Goal: Task Accomplishment & Management: Use online tool/utility

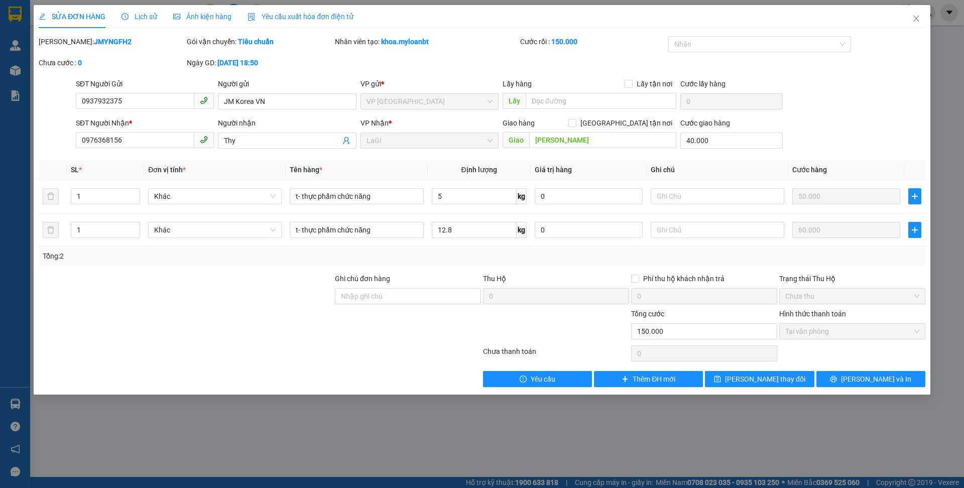
click at [899, 15] on div "SỬA ĐƠN HÀNG Lịch sử Ảnh kiện hàng Yêu cầu xuất hóa đơn điện tử" at bounding box center [482, 16] width 887 height 23
click at [905, 18] on span "Close" at bounding box center [916, 19] width 28 height 28
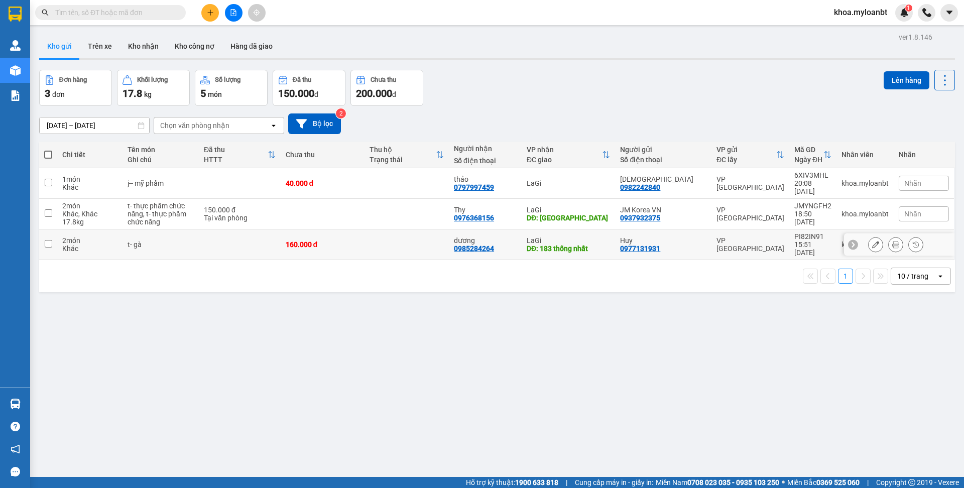
click at [281, 240] on td at bounding box center [240, 244] width 82 height 31
checkbox input "true"
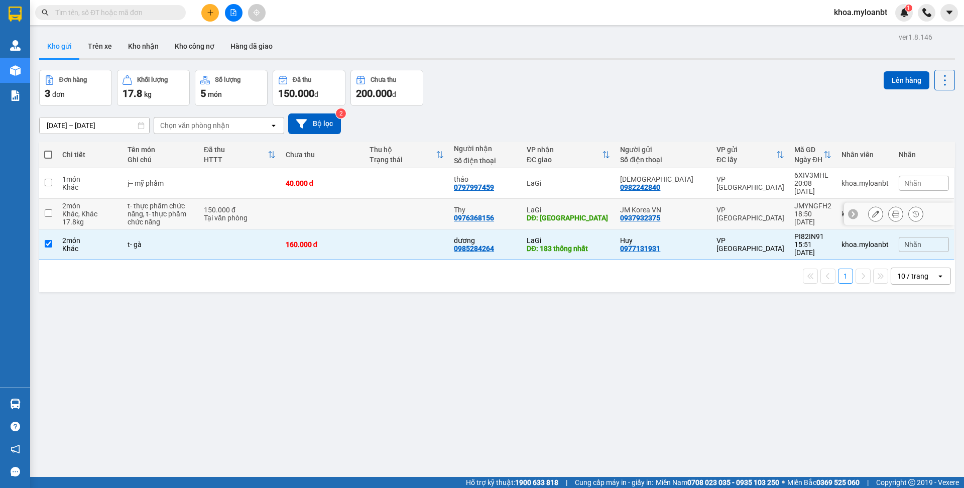
click at [276, 214] on div "Tại văn phòng" at bounding box center [240, 218] width 72 height 8
checkbox input "true"
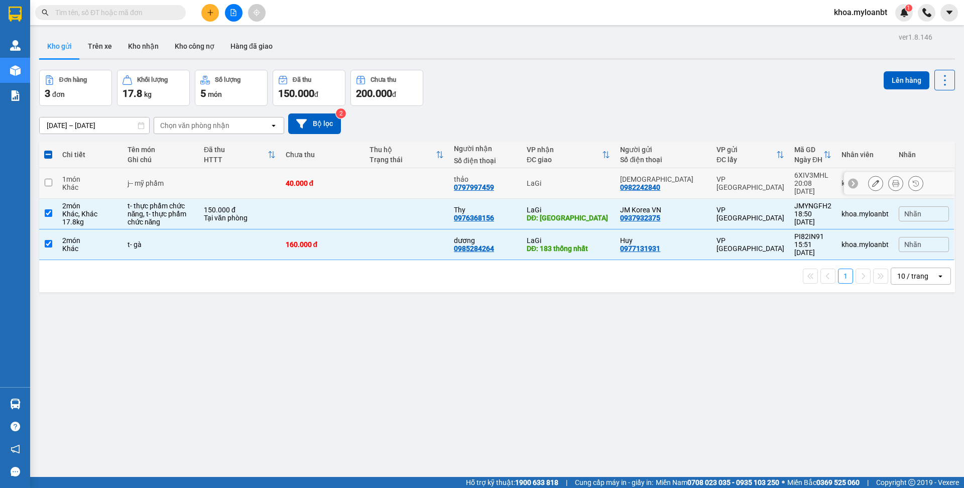
click at [316, 186] on div "40.000 đ" at bounding box center [323, 183] width 74 height 8
checkbox input "true"
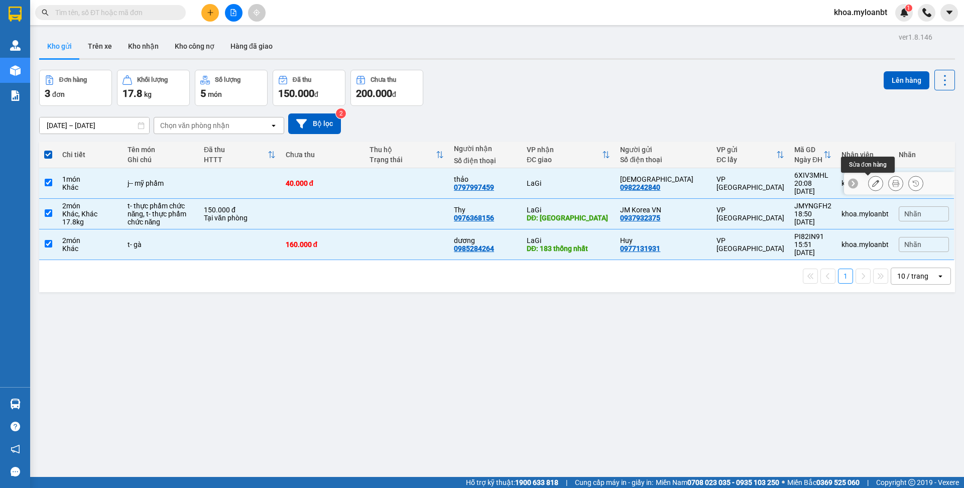
click at [872, 187] on icon at bounding box center [875, 183] width 7 height 7
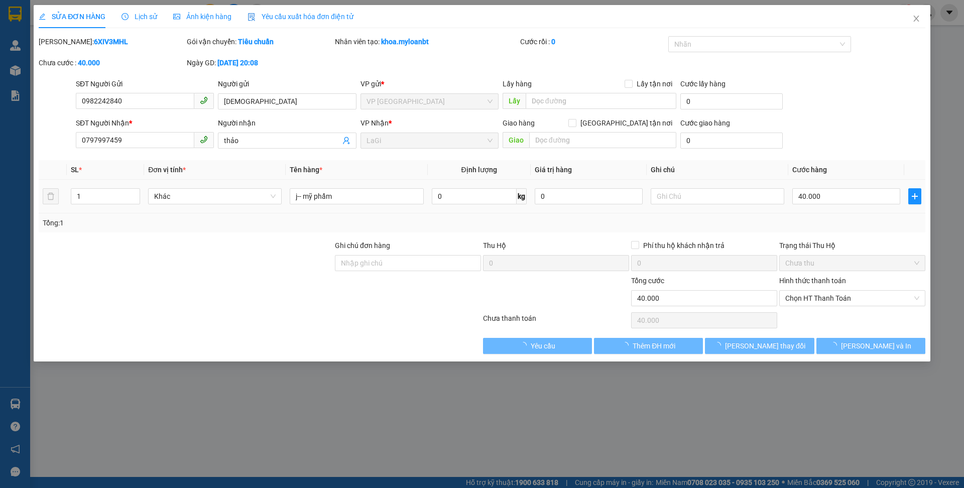
type input "0982242840"
type input "0797997459"
type input "0"
type input "40.000"
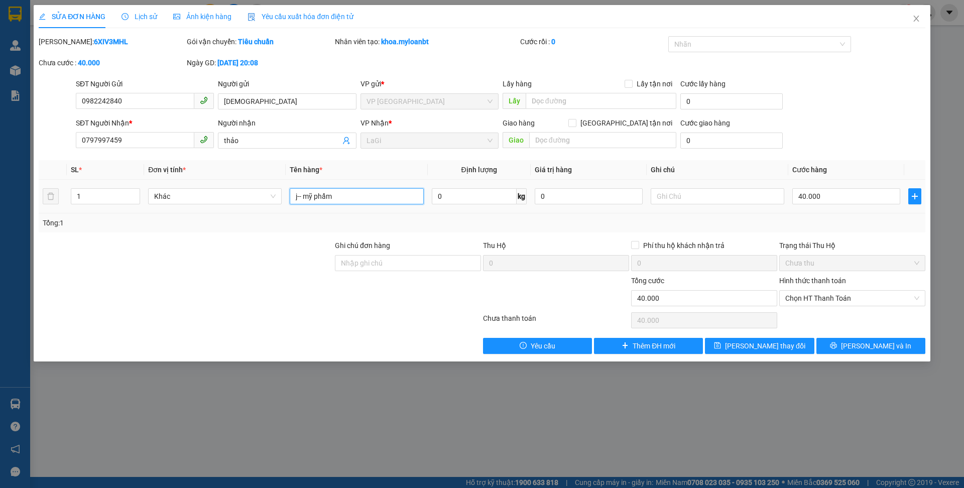
click at [302, 197] on input "j-- mỹ phẩm" at bounding box center [357, 196] width 134 height 16
type input "h- mỹ phẩm"
click at [884, 351] on button "Lưu và In" at bounding box center [871, 346] width 109 height 16
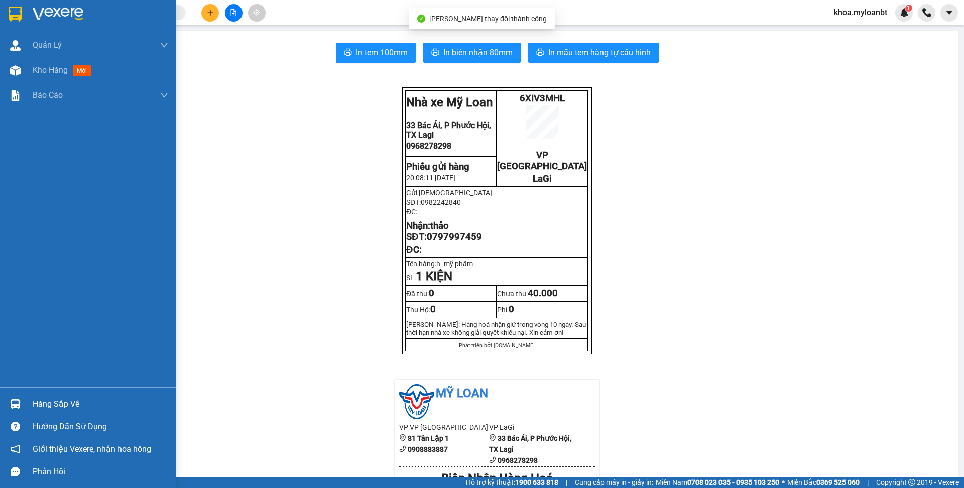
click at [26, 81] on div "Kho hàng mới" at bounding box center [88, 70] width 176 height 25
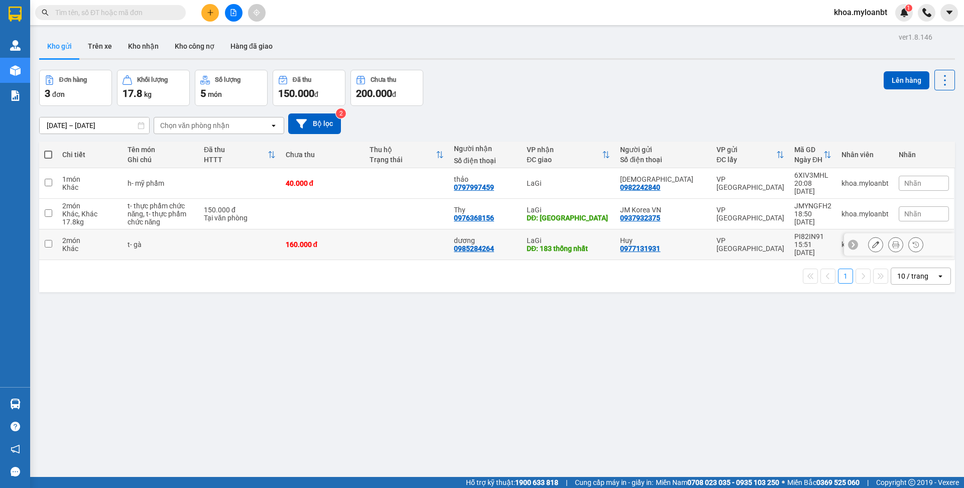
click at [342, 238] on td "160.000 đ" at bounding box center [323, 244] width 84 height 31
checkbox input "true"
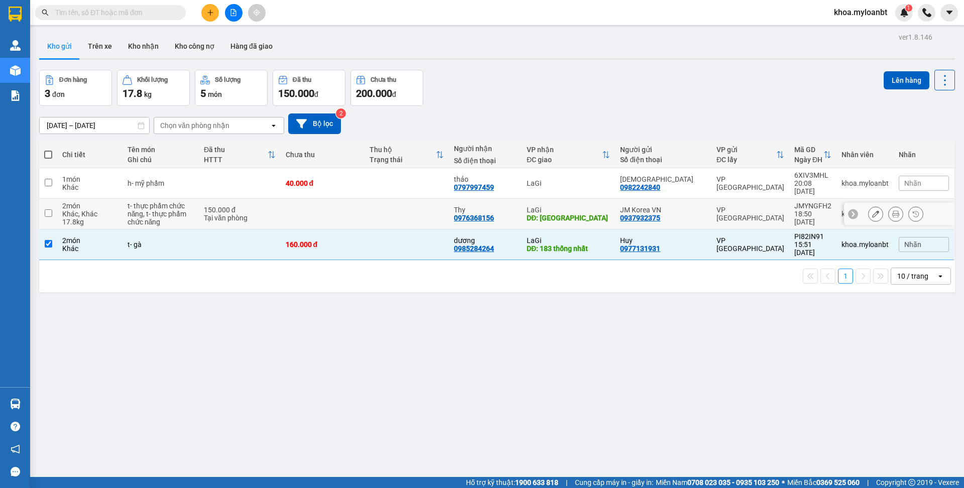
click at [360, 214] on td at bounding box center [323, 214] width 84 height 31
checkbox input "true"
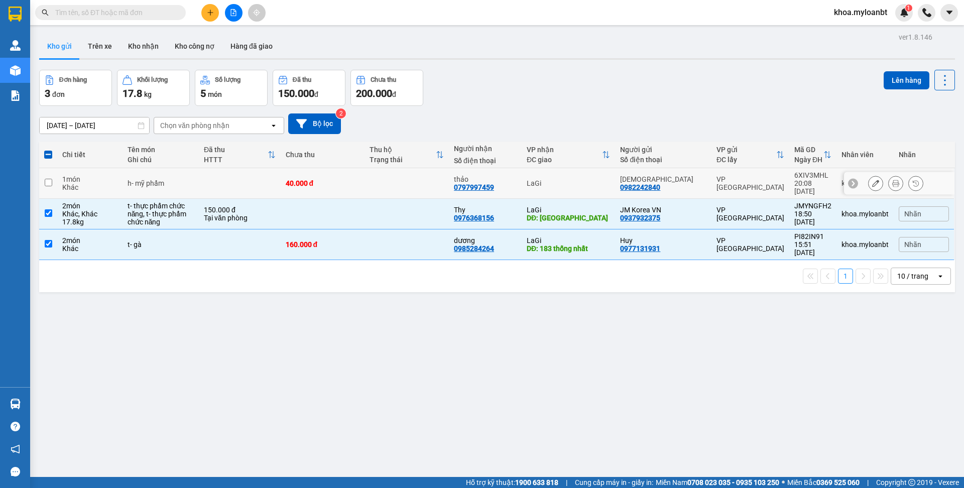
drag, startPoint x: 378, startPoint y: 192, endPoint x: 592, endPoint y: 190, distance: 213.9
click at [378, 192] on td at bounding box center [407, 183] width 84 height 31
checkbox input "true"
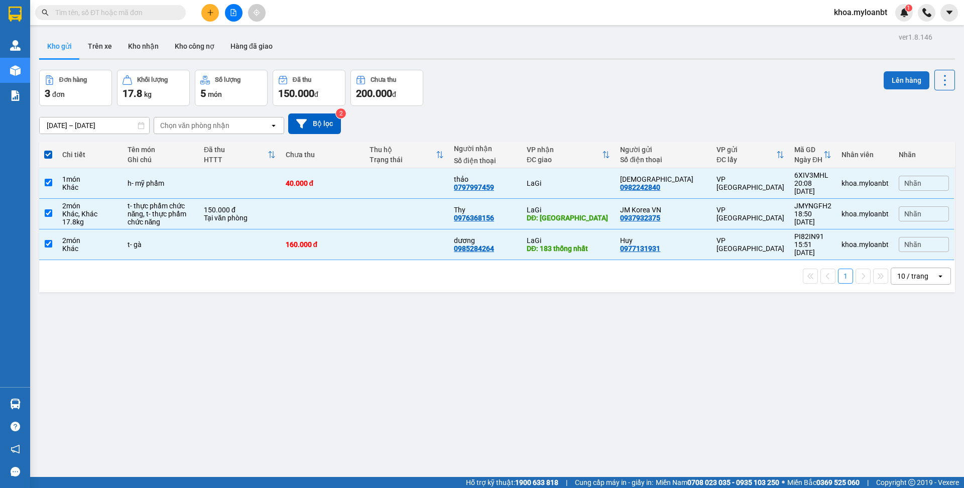
click at [908, 80] on button "Lên hàng" at bounding box center [907, 80] width 46 height 18
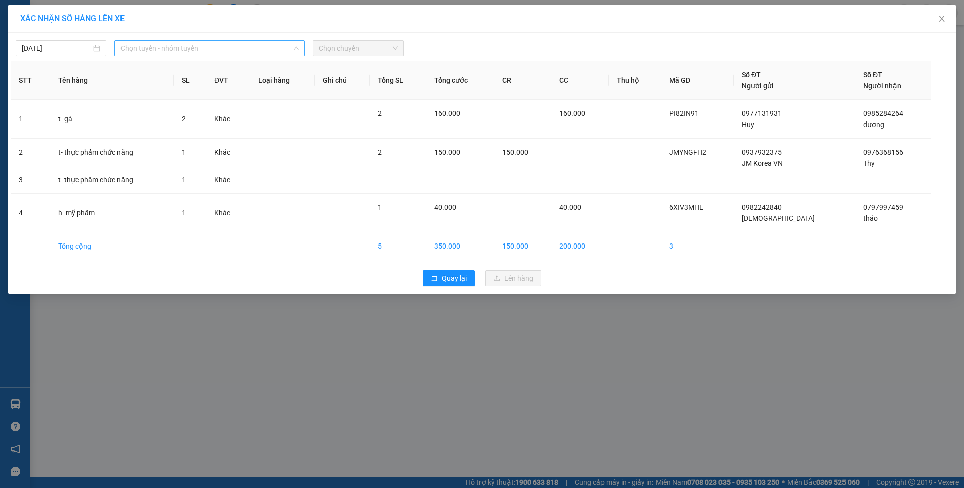
click at [271, 54] on span "Chọn tuyến - nhóm tuyến" at bounding box center [210, 48] width 178 height 15
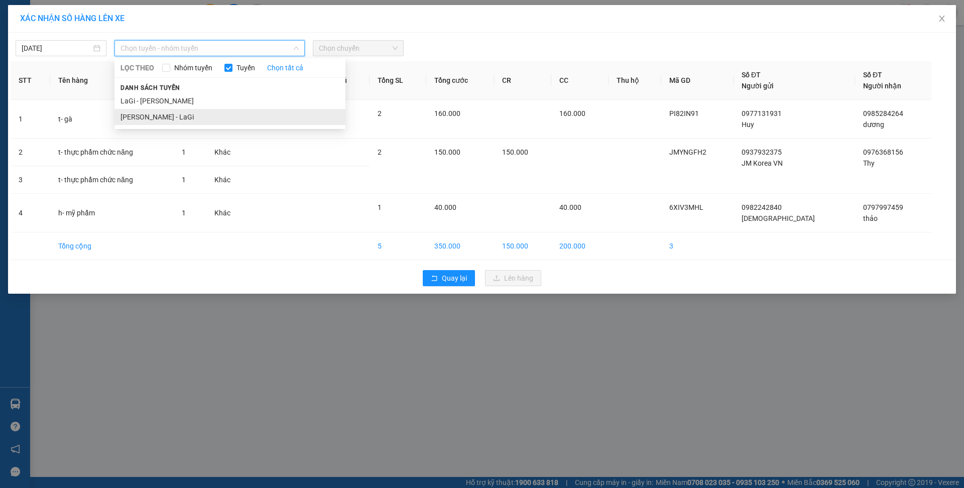
click at [201, 110] on li "Hồ Chí Minh - LaGi" at bounding box center [229, 117] width 231 height 16
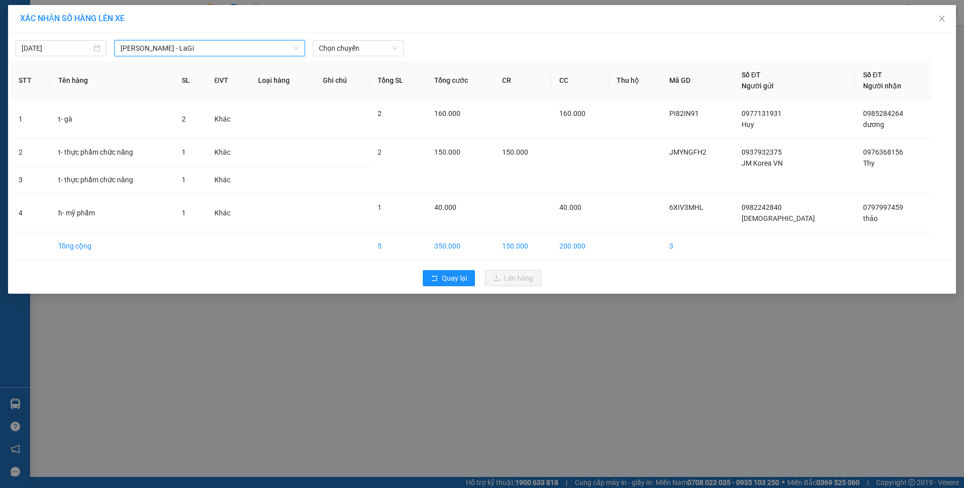
click at [337, 56] on div "13/10/2025 Hồ Chí Minh - LaGi Hồ Chí Minh - LaGi LỌC THEO Nhóm tuyến Tuyến Chọn…" at bounding box center [482, 163] width 948 height 261
click at [346, 53] on span "Chọn chuyến" at bounding box center [358, 48] width 79 height 15
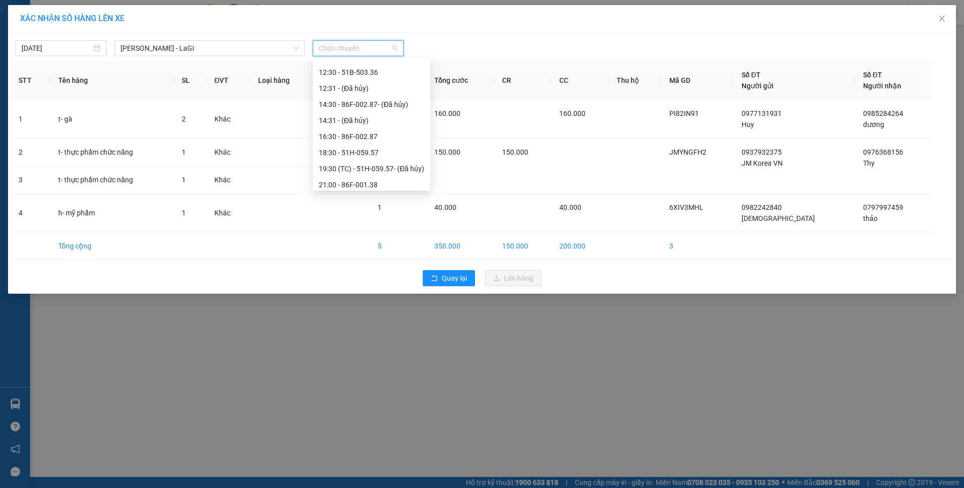
scroll to position [96, 0]
click at [414, 169] on div "21:00 - 86F-001.38" at bounding box center [371, 164] width 105 height 11
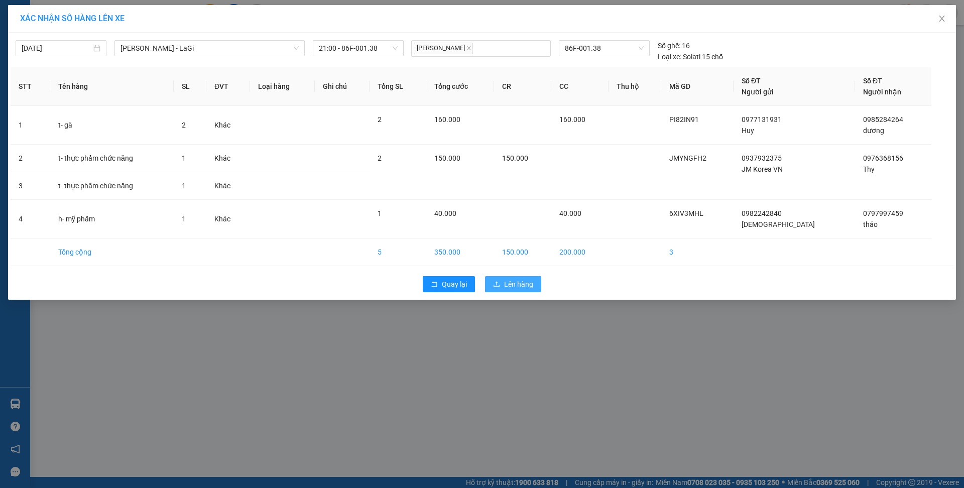
click at [505, 281] on span "Lên hàng" at bounding box center [518, 284] width 29 height 11
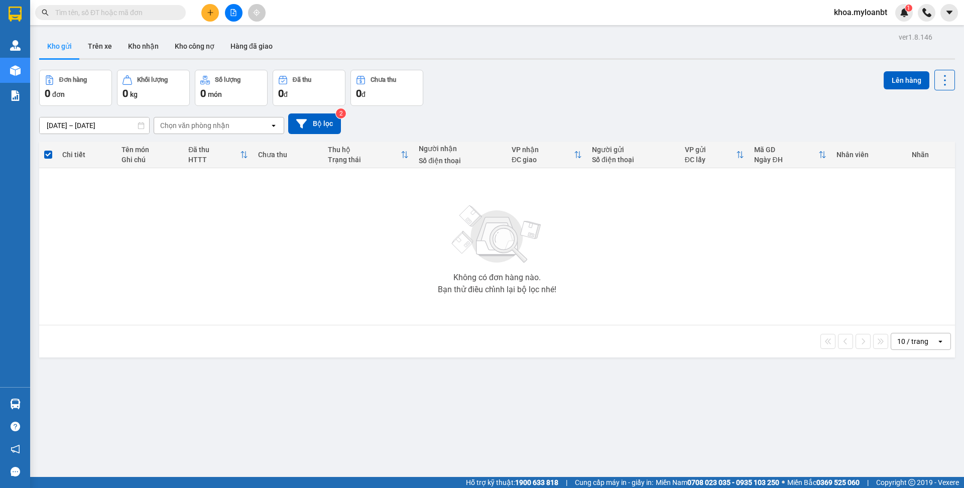
click at [860, 26] on main "ver 1.8.146 Kho gửi Trên xe Kho nhận Kho công nợ Hàng đã giao Đơn hàng 0 đơn Kh…" at bounding box center [482, 238] width 964 height 477
click at [860, 22] on div "Kết quả tìm kiếm ( 0 ) Bộ lọc No Data khoa.myloanbt 1" at bounding box center [482, 12] width 964 height 25
click at [861, 20] on div "khoa.myloanbt 1" at bounding box center [869, 13] width 87 height 18
click at [864, 13] on span "khoa.myloanbt" at bounding box center [860, 12] width 69 height 13
click at [868, 27] on span "Đăng xuất" at bounding box center [864, 31] width 49 height 11
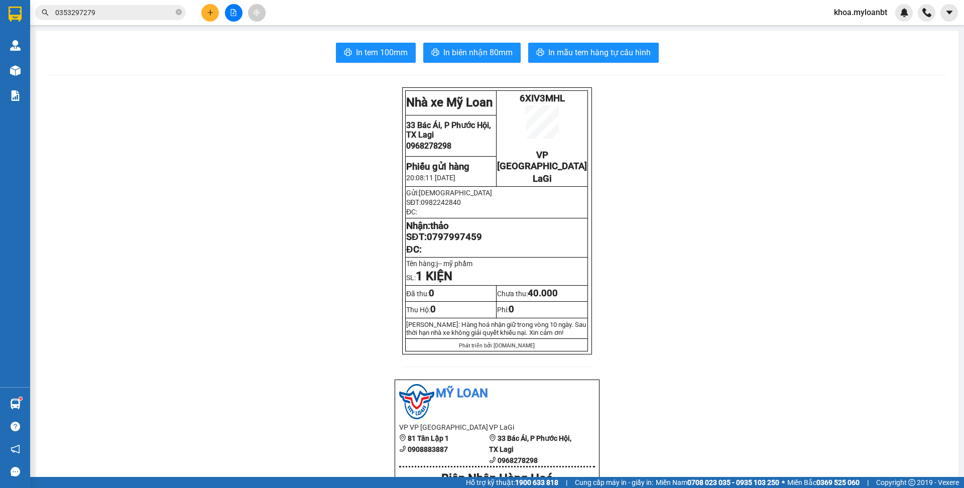
click at [850, 14] on span "khoa.myloanbt" at bounding box center [860, 12] width 69 height 13
click at [827, 31] on li "Đăng xuất" at bounding box center [859, 31] width 71 height 16
